Goal: Task Accomplishment & Management: Manage account settings

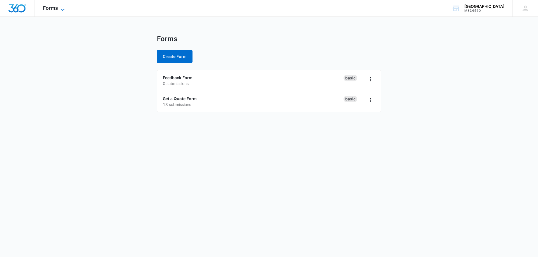
drag, startPoint x: 62, startPoint y: 7, endPoint x: 63, endPoint y: 11, distance: 4.5
click at [63, 7] on icon at bounding box center [62, 9] width 7 height 7
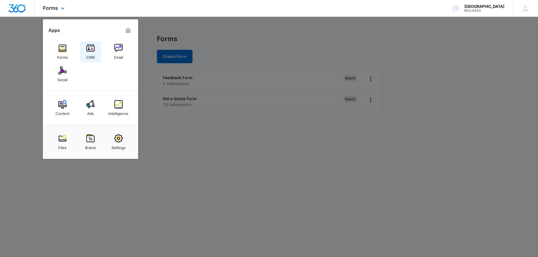
click at [90, 49] on img at bounding box center [90, 48] width 8 height 8
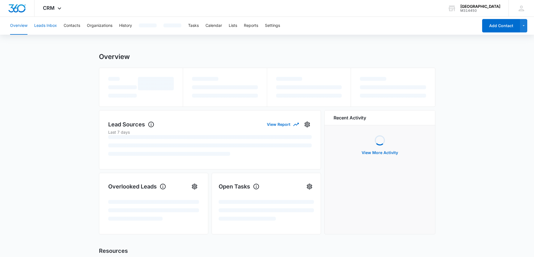
click at [48, 27] on button "Leads Inbox" at bounding box center [45, 26] width 23 height 18
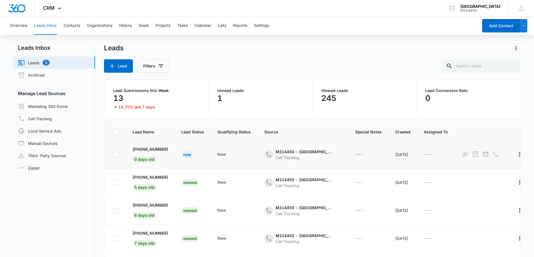
click at [189, 155] on div "New" at bounding box center [186, 155] width 11 height 7
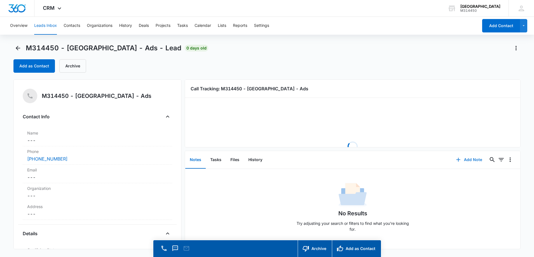
click at [470, 159] on button "Add Note" at bounding box center [468, 159] width 37 height 13
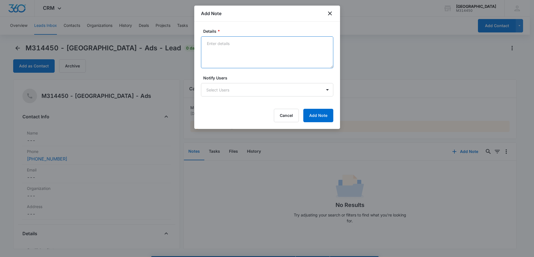
click at [243, 54] on textarea "Details *" at bounding box center [267, 52] width 132 height 32
type textarea "No message left"
click at [310, 108] on form "Details * No message left Notify Users Select Users Cancel Add Note" at bounding box center [267, 75] width 132 height 94
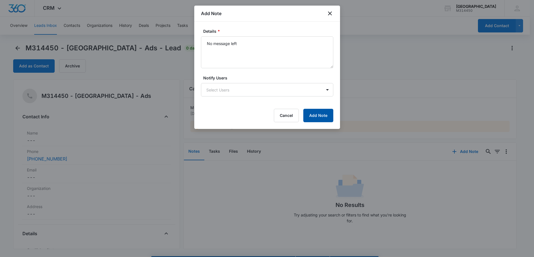
click at [309, 118] on button "Add Note" at bounding box center [318, 115] width 30 height 13
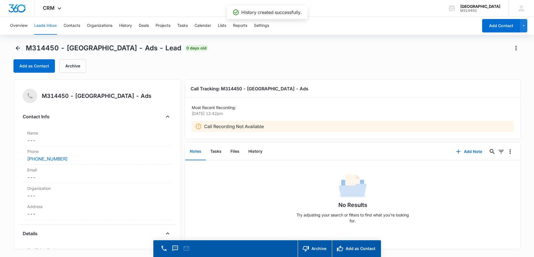
click at [98, 159] on div "[PHONE_NUMBER]" at bounding box center [97, 159] width 140 height 7
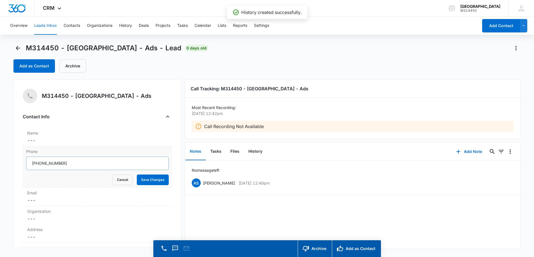
drag, startPoint x: 97, startPoint y: 160, endPoint x: 37, endPoint y: 159, distance: 60.2
